Goal: Find contact information: Find contact information

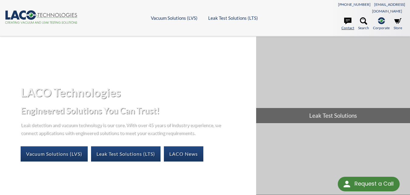
click at [351, 19] on link "Contact" at bounding box center [348, 23] width 13 height 13
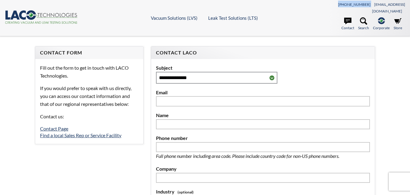
drag, startPoint x: 0, startPoint y: 0, endPoint x: 344, endPoint y: 4, distance: 343.9
click at [344, 4] on div "801-486-1004 info@lacotech.com" at bounding box center [355, 8] width 100 height 14
select select "Language Translate Widget"
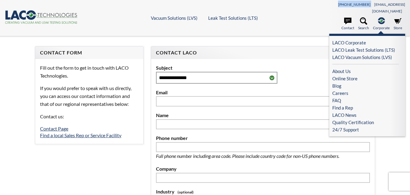
copy span "[PHONE_NUMBER]"
